Goal: Task Accomplishment & Management: Complete application form

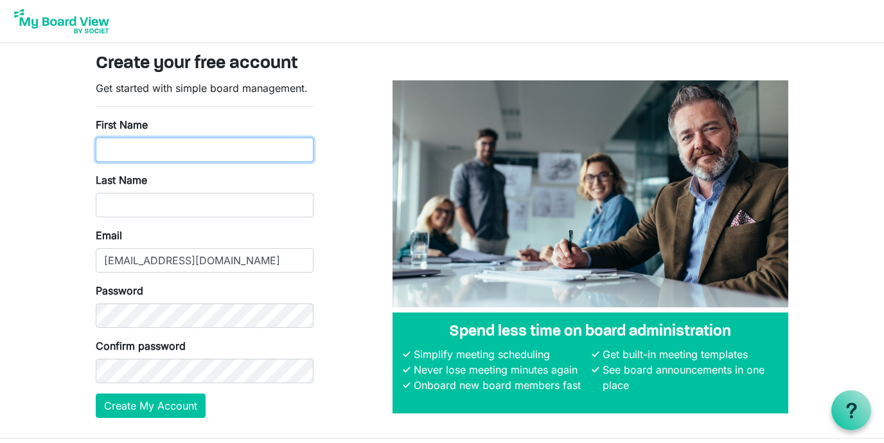
click at [238, 147] on input "First Name" at bounding box center [205, 150] width 218 height 24
type input "Ed"
type input "[PERSON_NAME]"
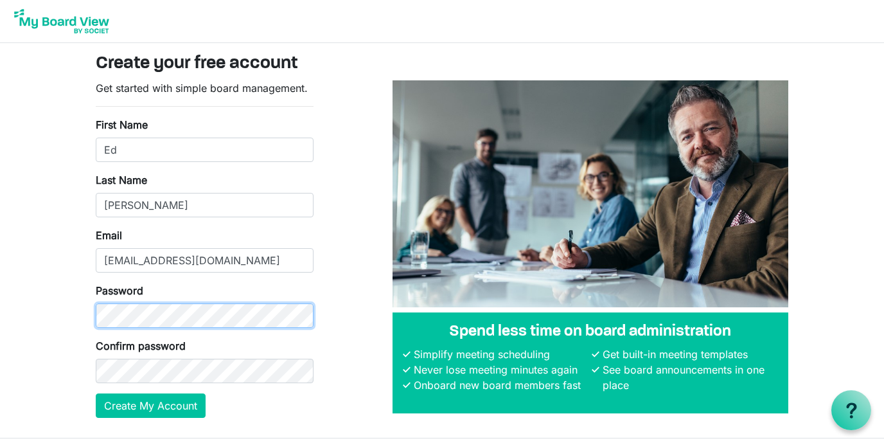
click at [92, 318] on div "Get started with simple board management. First Name Ed Last Name Malloy Email …" at bounding box center [204, 254] width 237 height 348
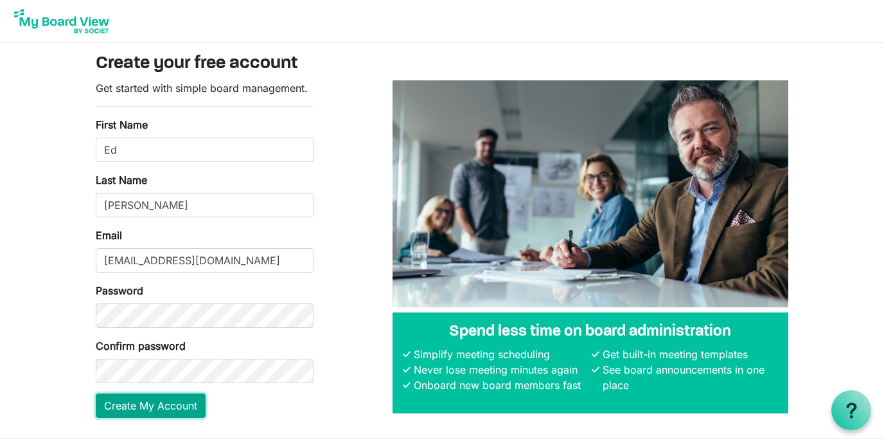
click at [160, 408] on button "Create My Account" at bounding box center [151, 405] width 110 height 24
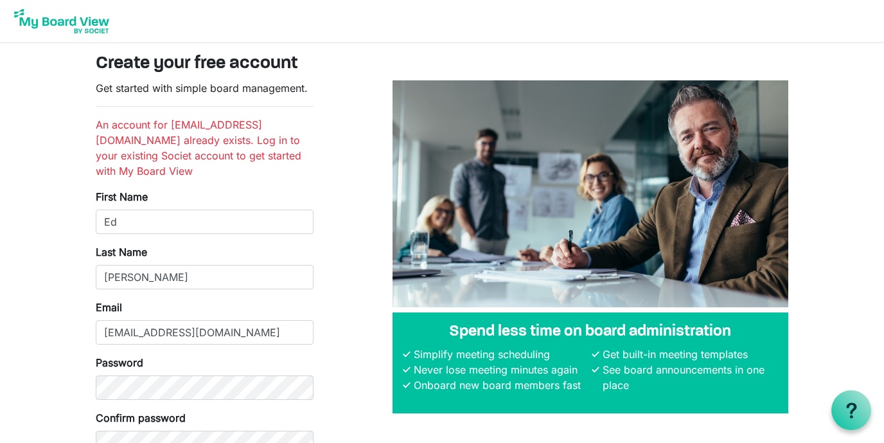
click at [64, 19] on img at bounding box center [61, 21] width 103 height 32
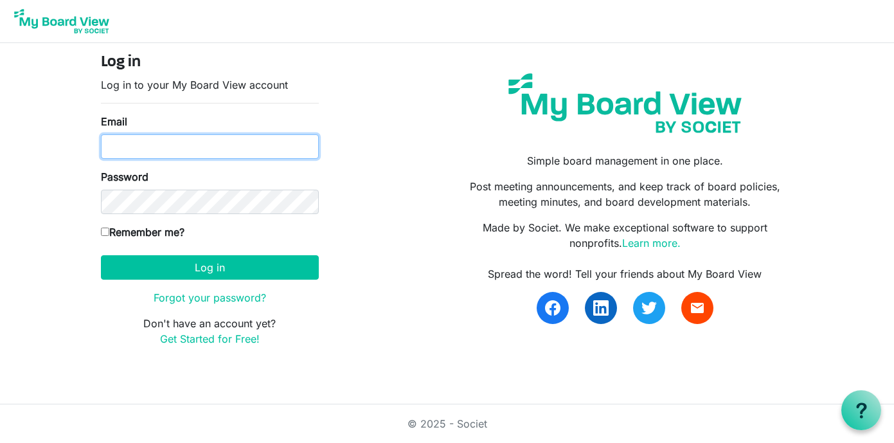
click at [244, 152] on input "Email" at bounding box center [210, 146] width 218 height 24
type input "[EMAIL_ADDRESS][DOMAIN_NAME]"
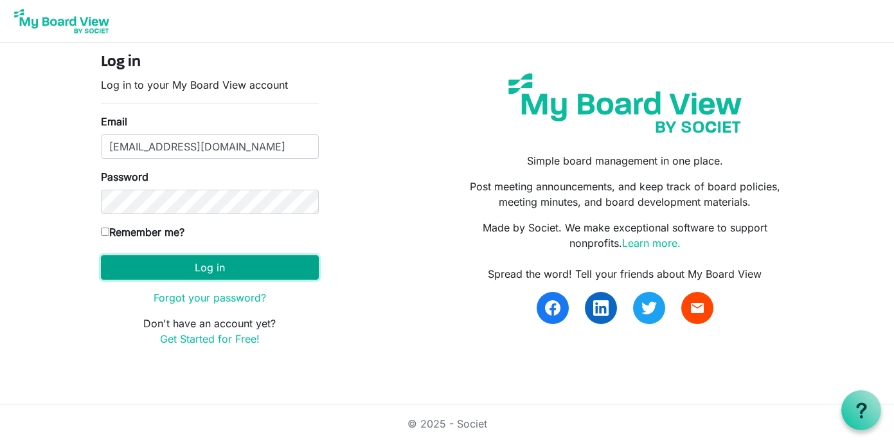
click at [161, 267] on button "Log in" at bounding box center [210, 267] width 218 height 24
